Goal: Find contact information: Find contact information

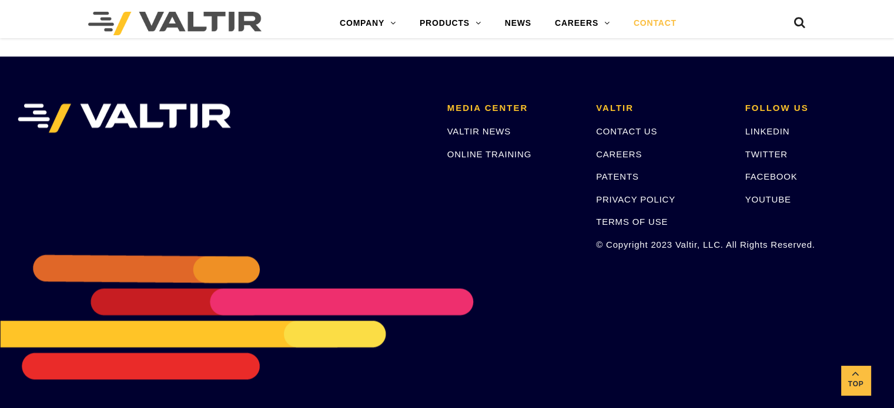
click at [656, 24] on link "CONTACT" at bounding box center [655, 24] width 66 height 24
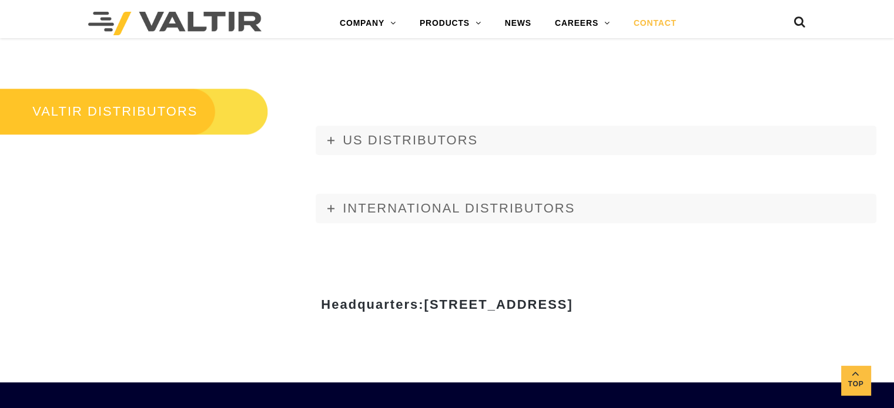
scroll to position [1351, 0]
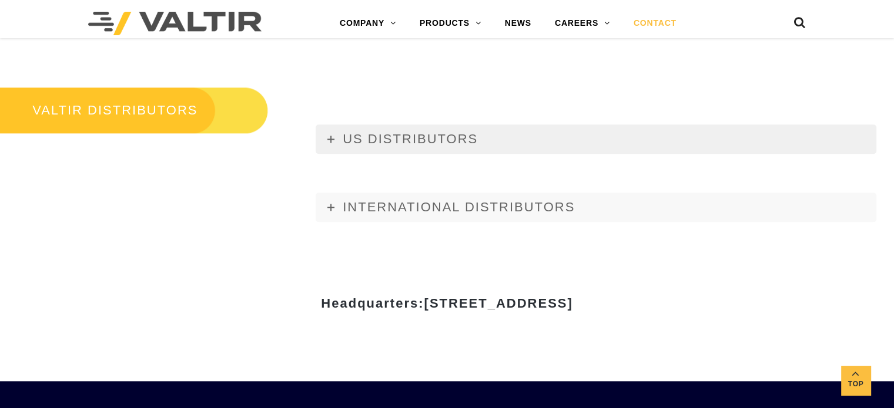
click at [347, 140] on span "US DISTRIBUTORS" at bounding box center [410, 139] width 135 height 15
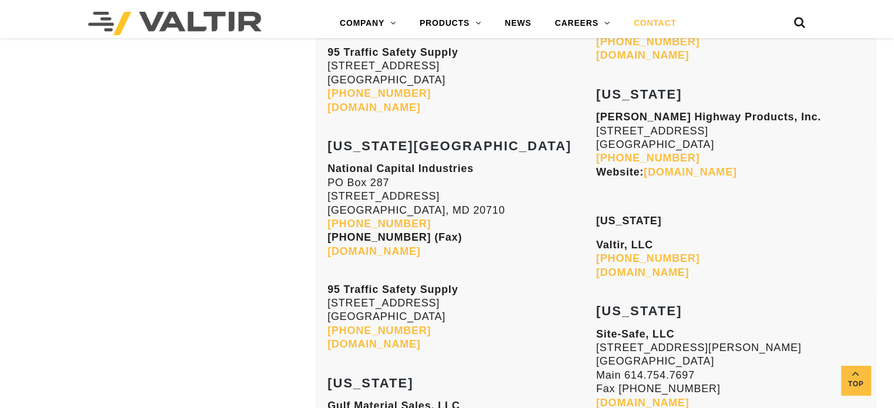
scroll to position [2585, 0]
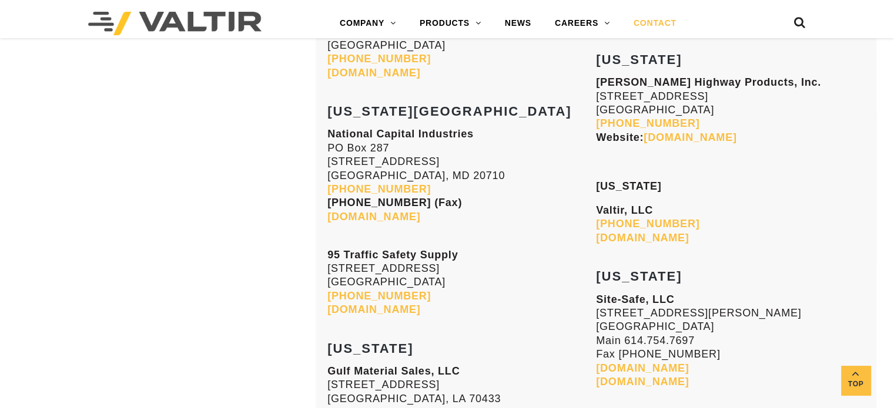
click at [666, 363] on link "[DOMAIN_NAME]" at bounding box center [642, 369] width 93 height 12
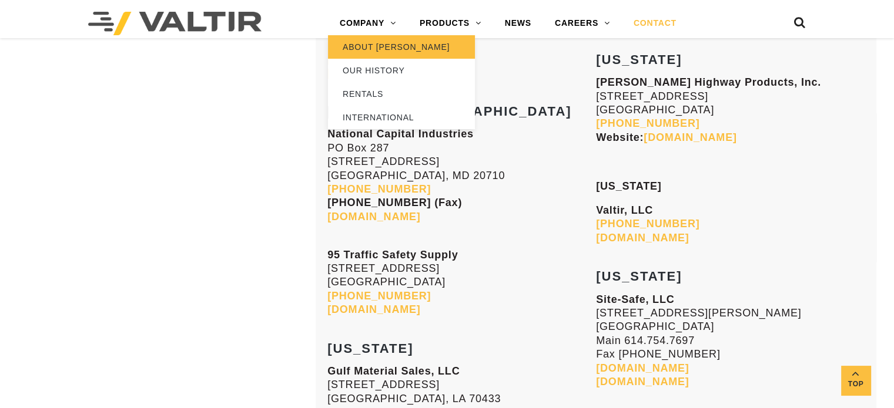
click at [399, 47] on link "ABOUT [PERSON_NAME]" at bounding box center [401, 47] width 147 height 24
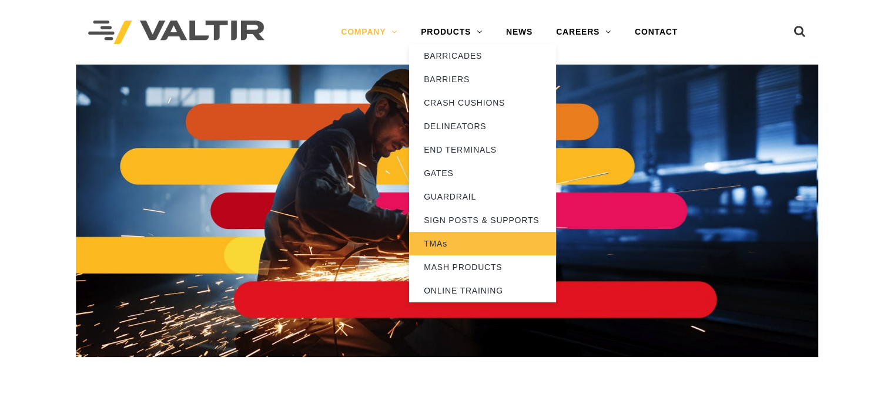
click at [432, 245] on link "TMAs" at bounding box center [482, 244] width 147 height 24
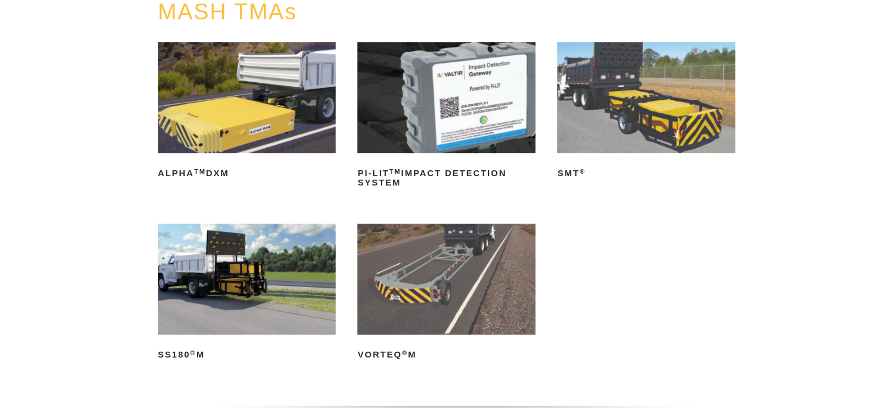
scroll to position [176, 0]
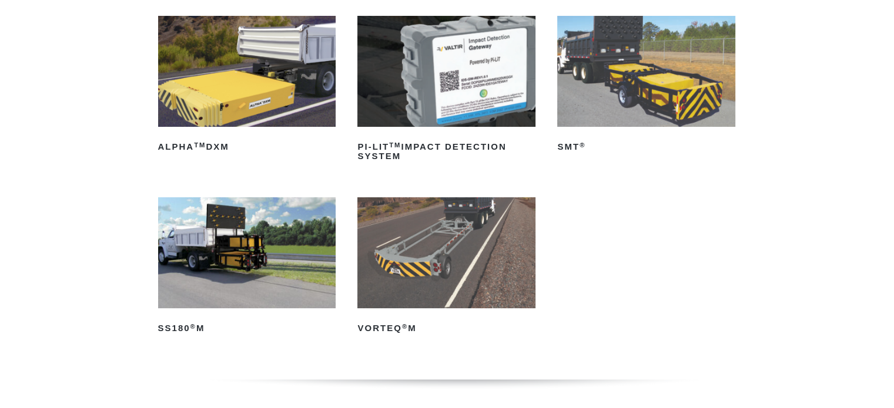
click at [413, 262] on img at bounding box center [446, 252] width 178 height 111
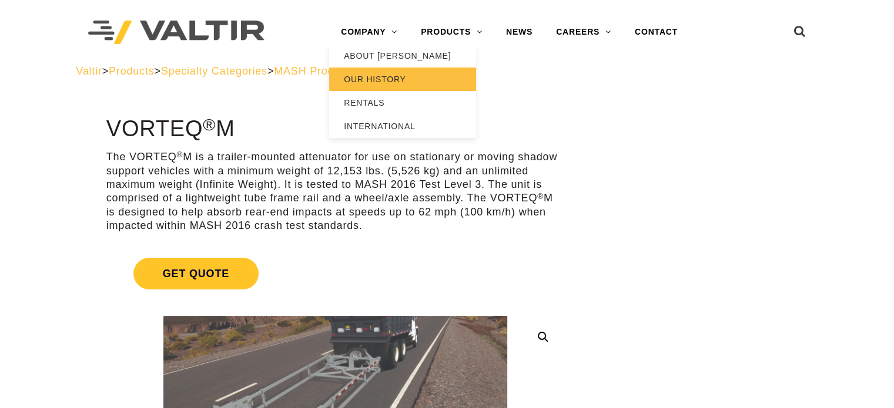
click at [368, 77] on link "OUR HISTORY" at bounding box center [402, 80] width 147 height 24
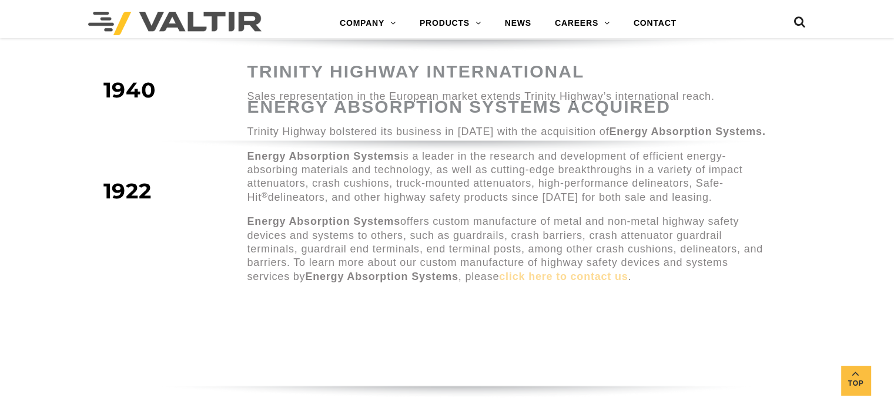
scroll to position [1234, 0]
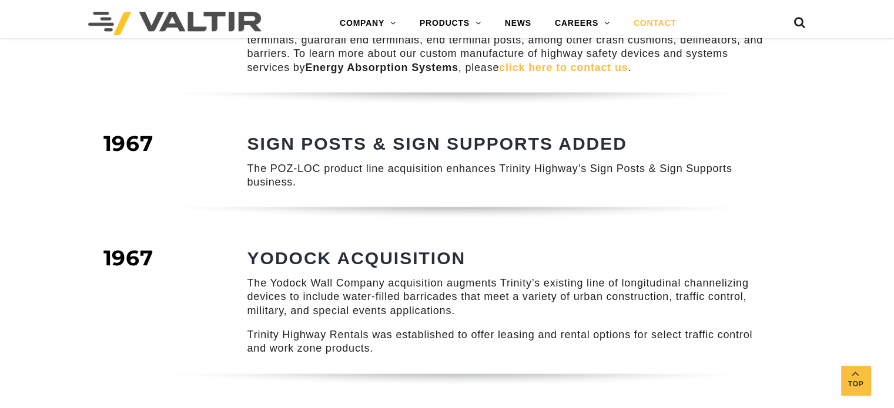
click at [656, 21] on link "CONTACT" at bounding box center [655, 24] width 66 height 24
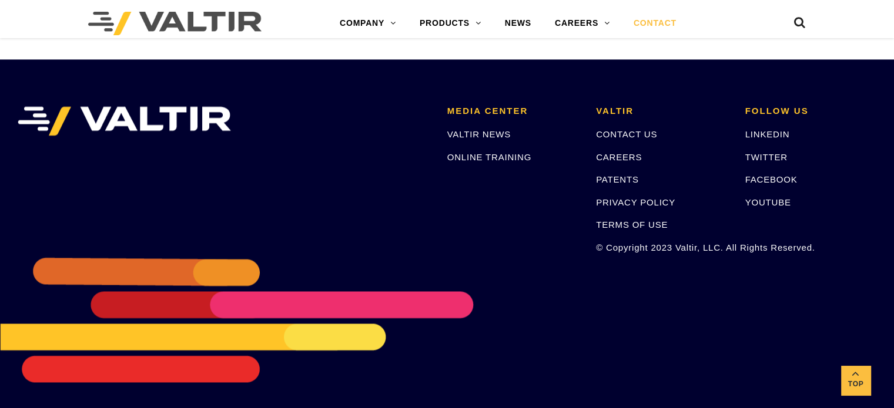
scroll to position [1676, 0]
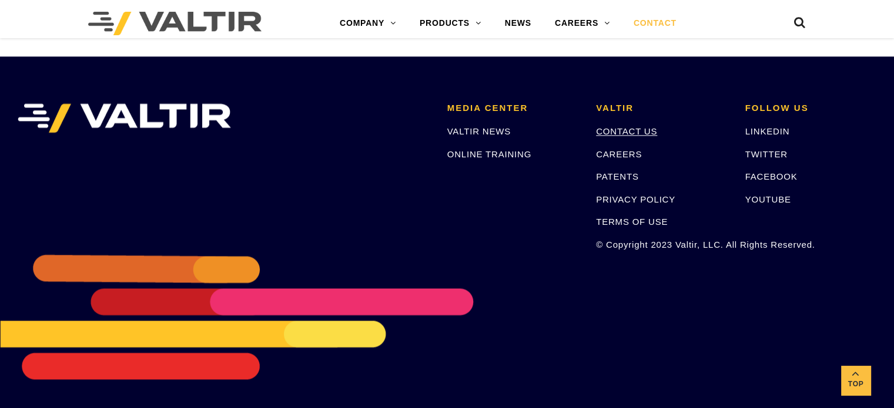
click at [623, 129] on link "CONTACT US" at bounding box center [626, 131] width 61 height 10
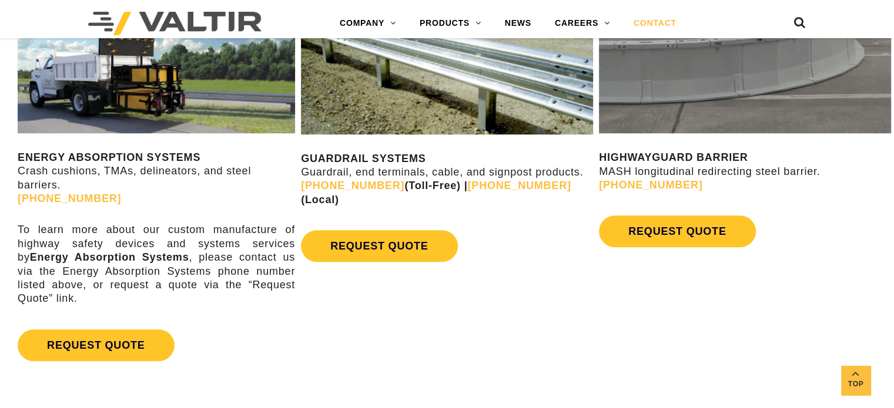
scroll to position [470, 0]
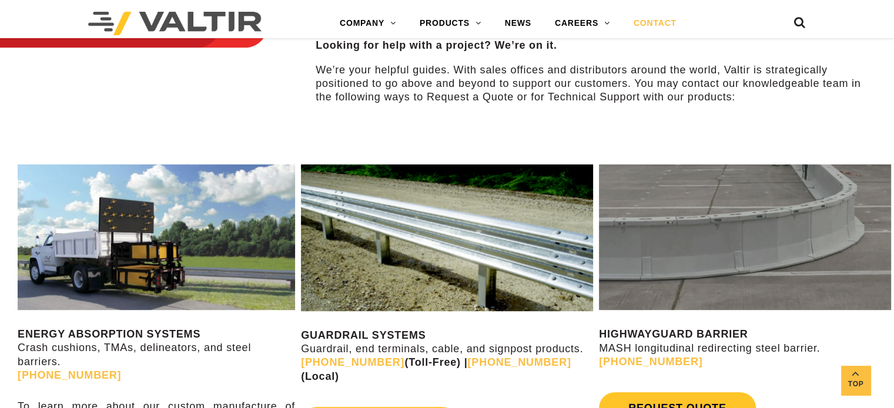
click at [654, 22] on link "CONTACT" at bounding box center [655, 24] width 66 height 24
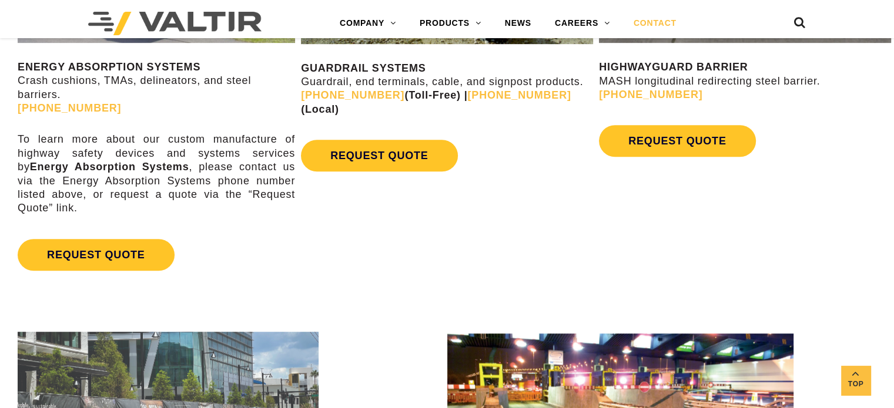
scroll to position [764, 0]
